Goal: Navigation & Orientation: Find specific page/section

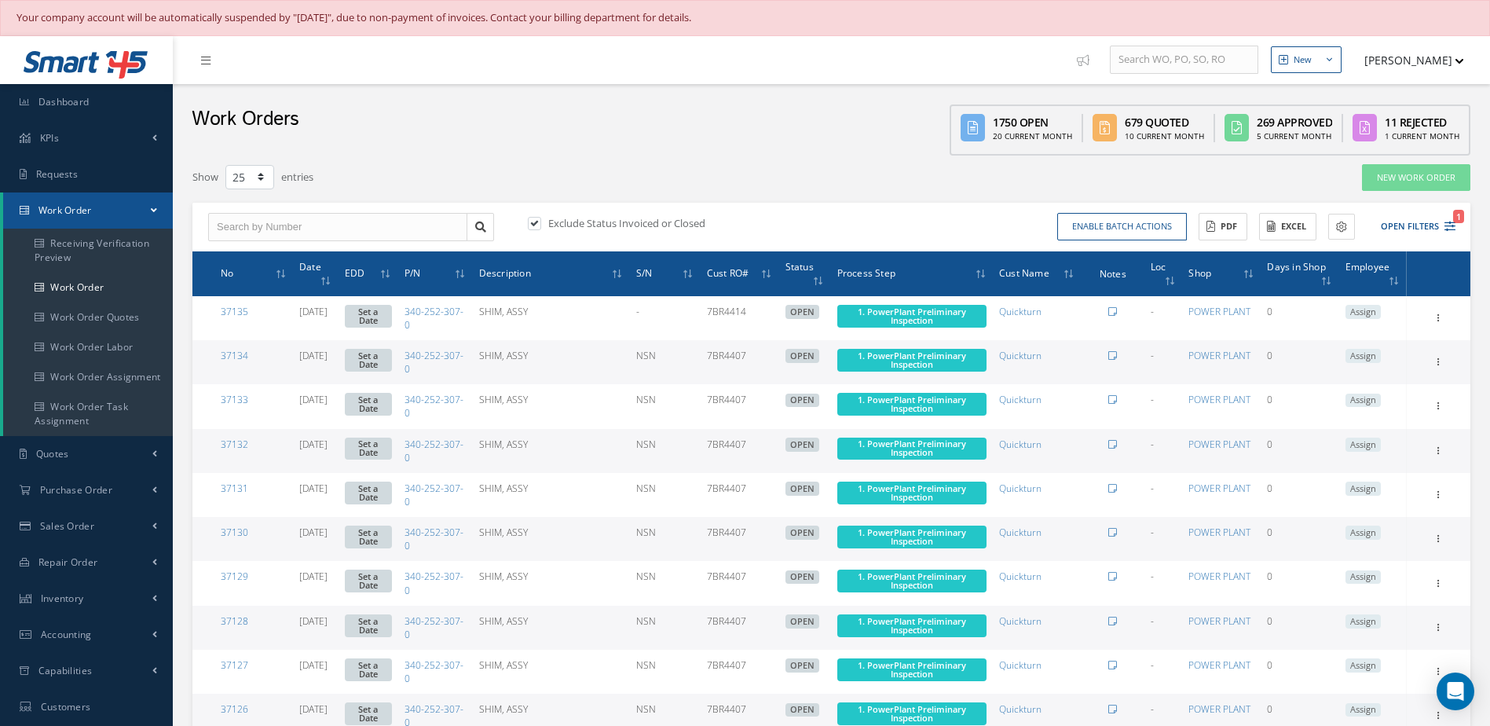
select select "25"
click at [126, 115] on link "Dashboard" at bounding box center [86, 102] width 173 height 36
